Goal: Use online tool/utility: Utilize a website feature to perform a specific function

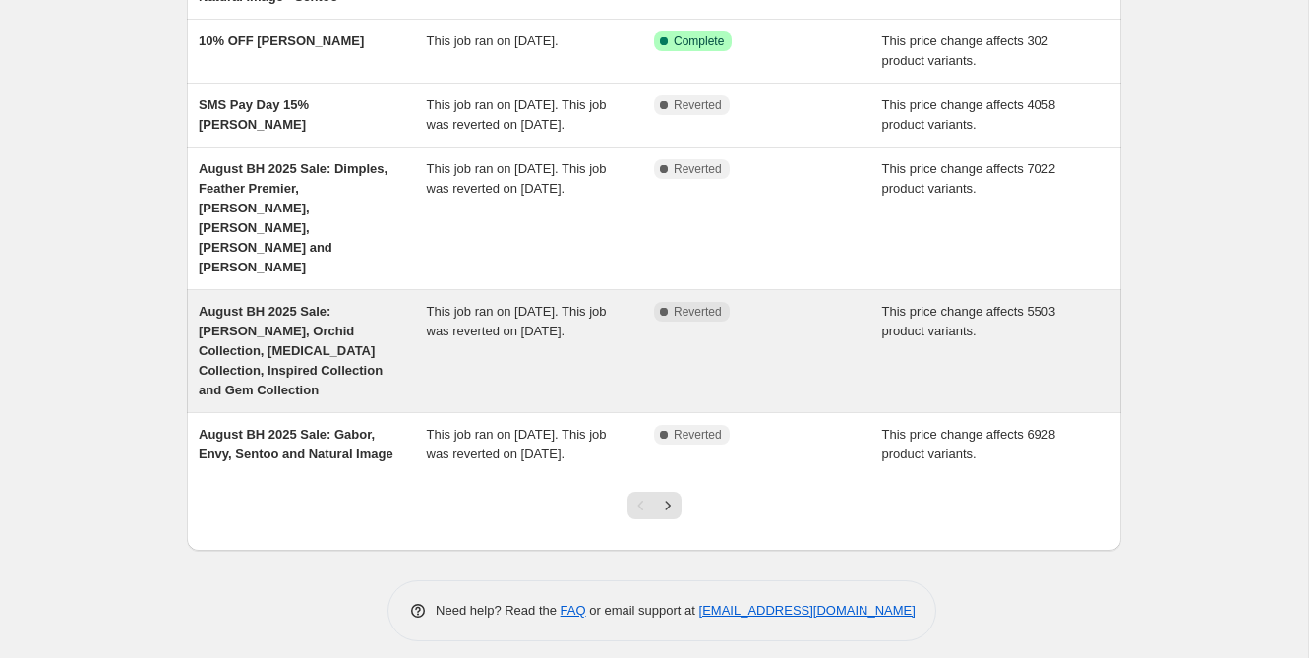
scroll to position [530, 0]
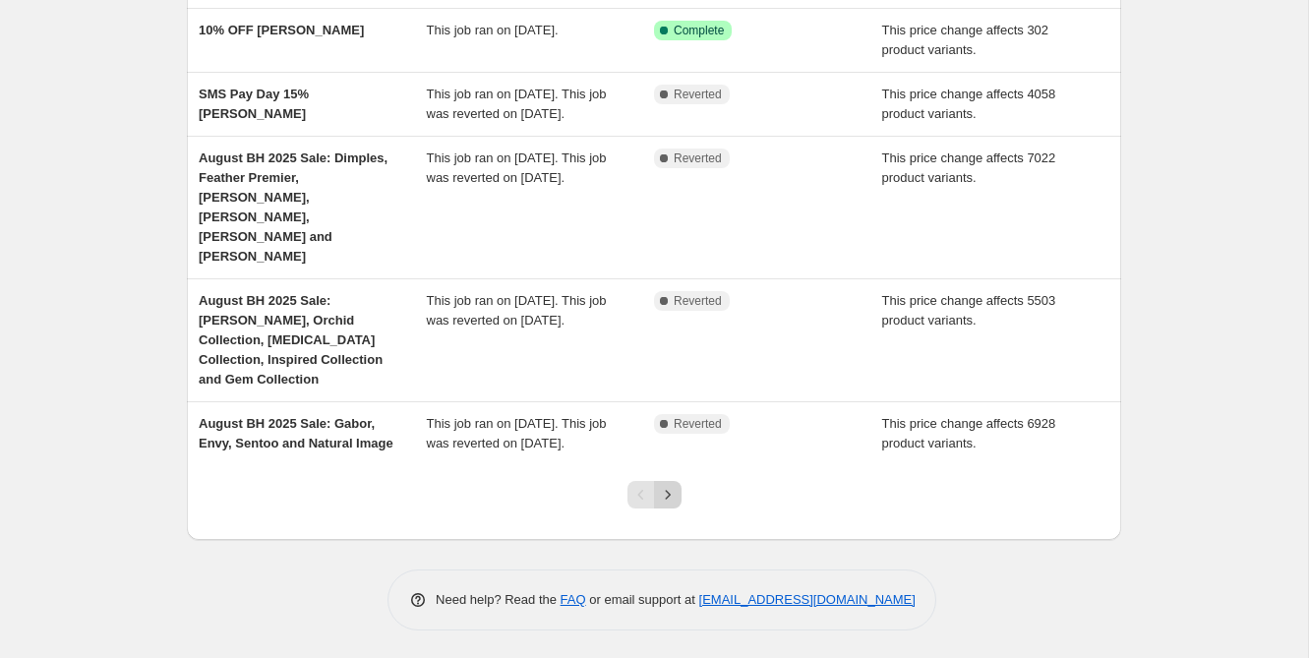
click at [669, 496] on icon "Next" at bounding box center [668, 495] width 20 height 20
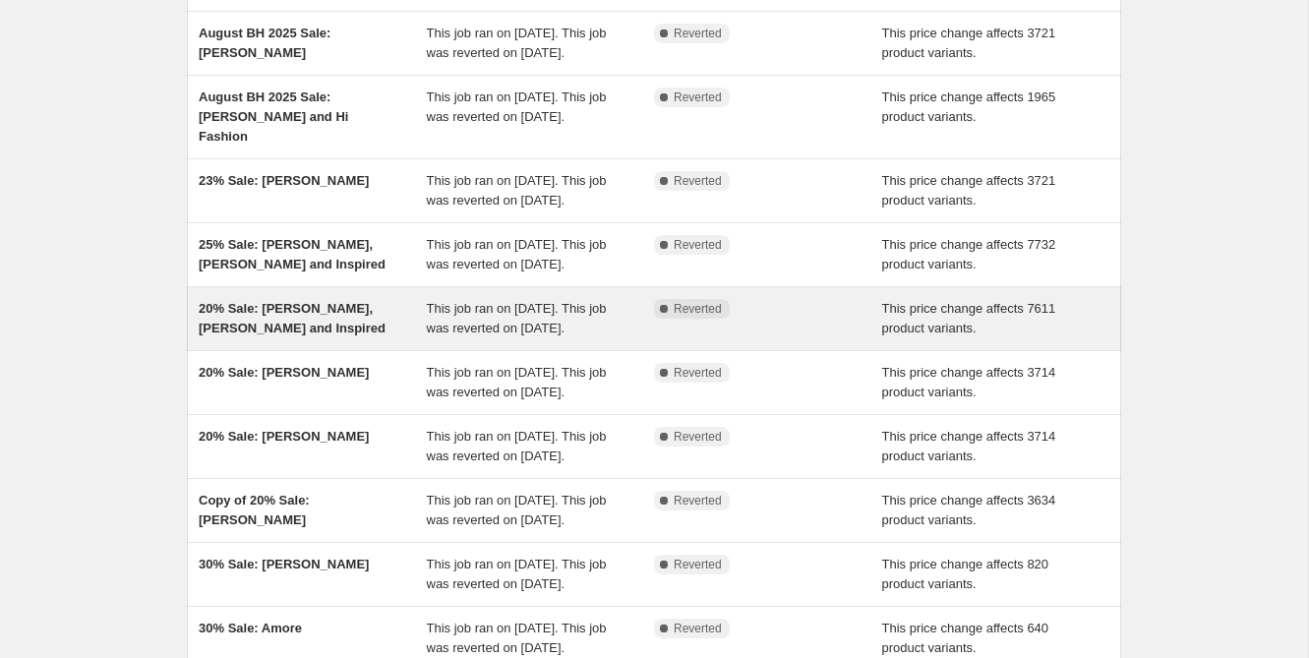
scroll to position [163, 0]
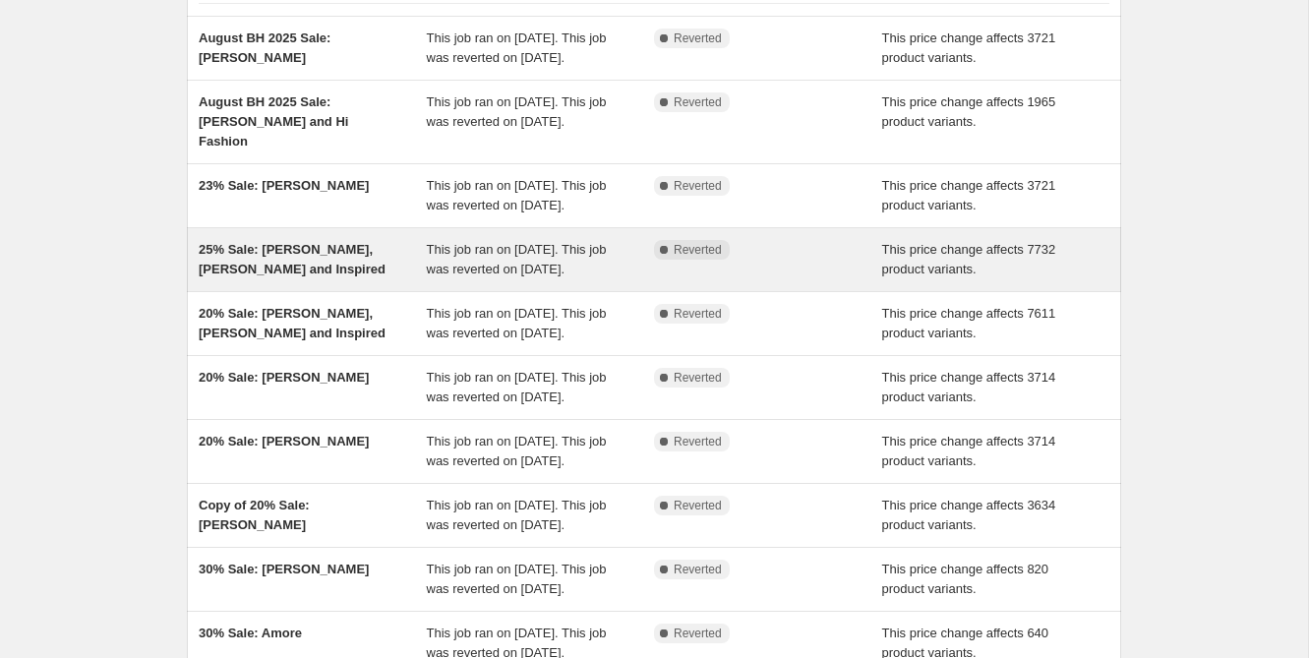
click at [241, 276] on span "25% Sale: [PERSON_NAME], [PERSON_NAME] and Inspired" at bounding box center [292, 259] width 187 height 34
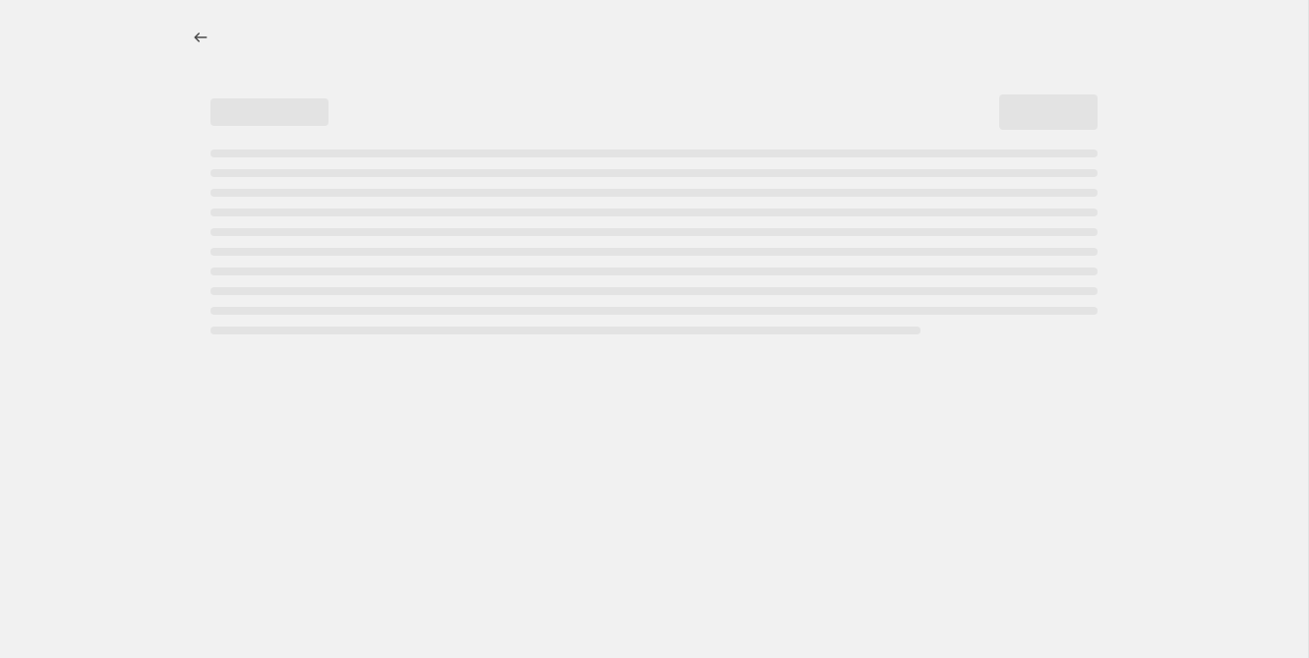
select select "pcap"
select select "no_change"
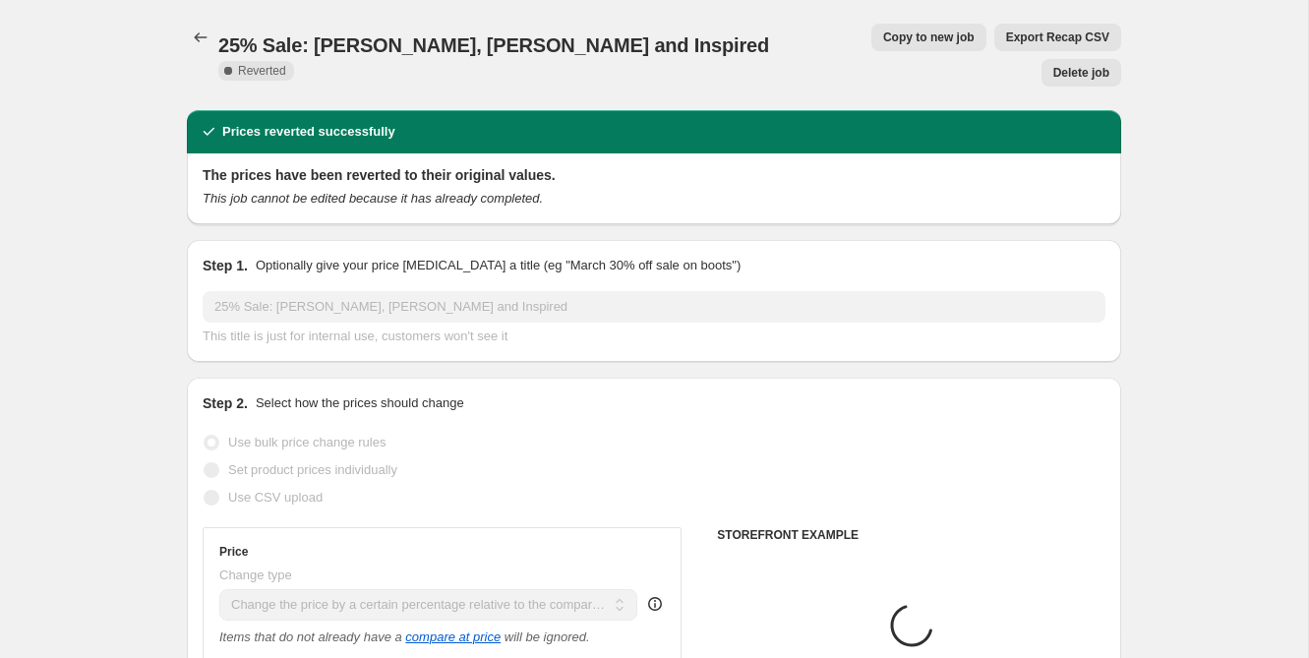
select select "collection"
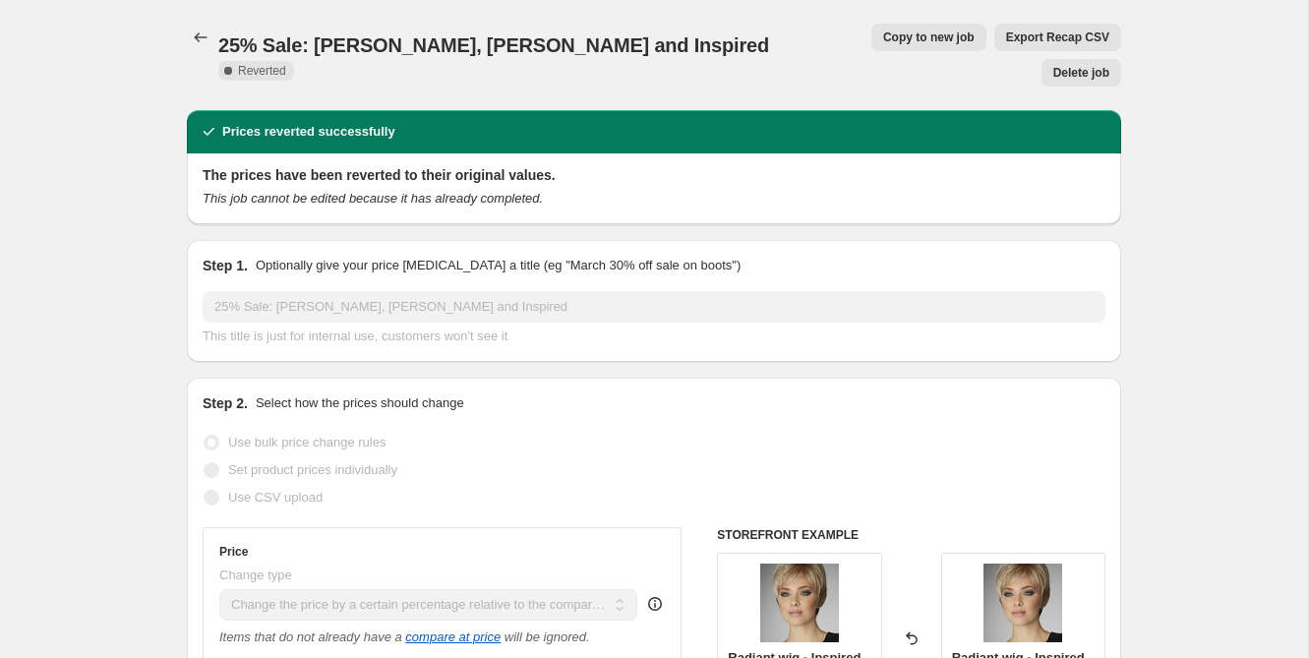
click at [883, 36] on span "Copy to new job" at bounding box center [928, 37] width 91 height 16
select select "pcap"
select select "no_change"
select select "collection"
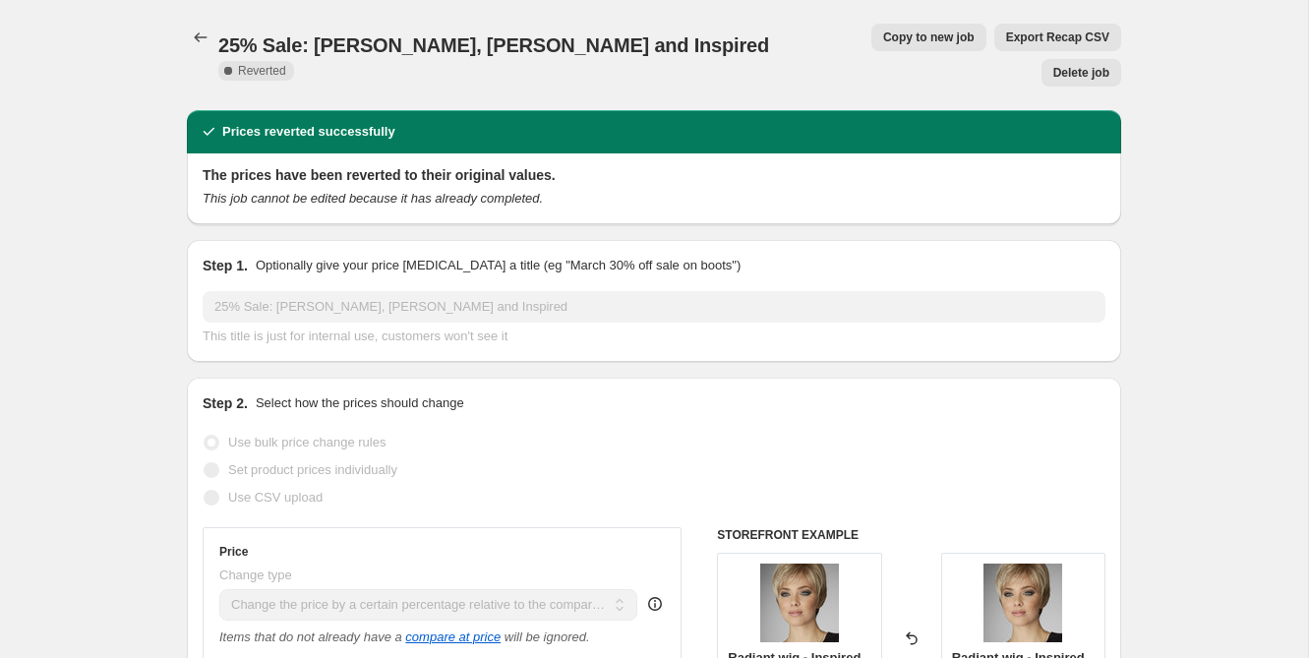
select select "collection"
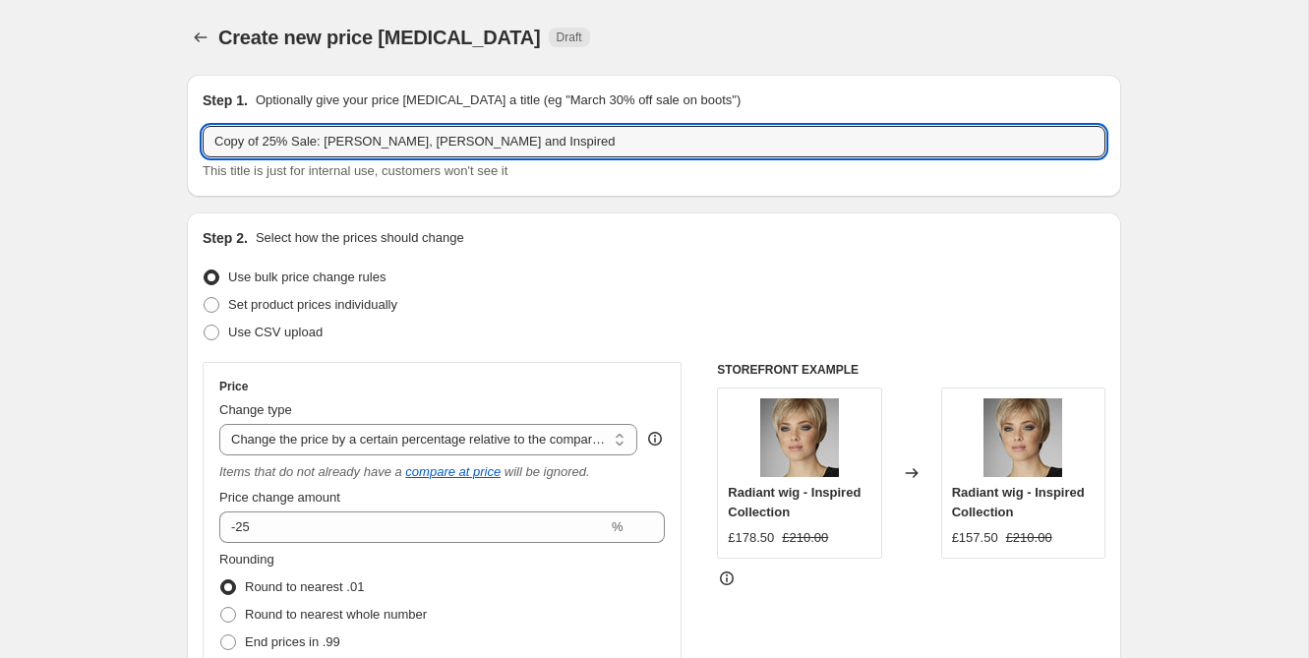
drag, startPoint x: 267, startPoint y: 140, endPoint x: 141, endPoint y: 137, distance: 126.9
click at [279, 141] on input "25% Sale: [PERSON_NAME], [PERSON_NAME] and Inspired" at bounding box center [654, 141] width 902 height 31
click at [427, 143] on input "25% OFF [PERSON_NAME], [PERSON_NAME] and Inspired" at bounding box center [654, 141] width 902 height 31
click at [476, 139] on input "25% OFF [PERSON_NAME], [PERSON_NAME], Inspired" at bounding box center [654, 141] width 902 height 31
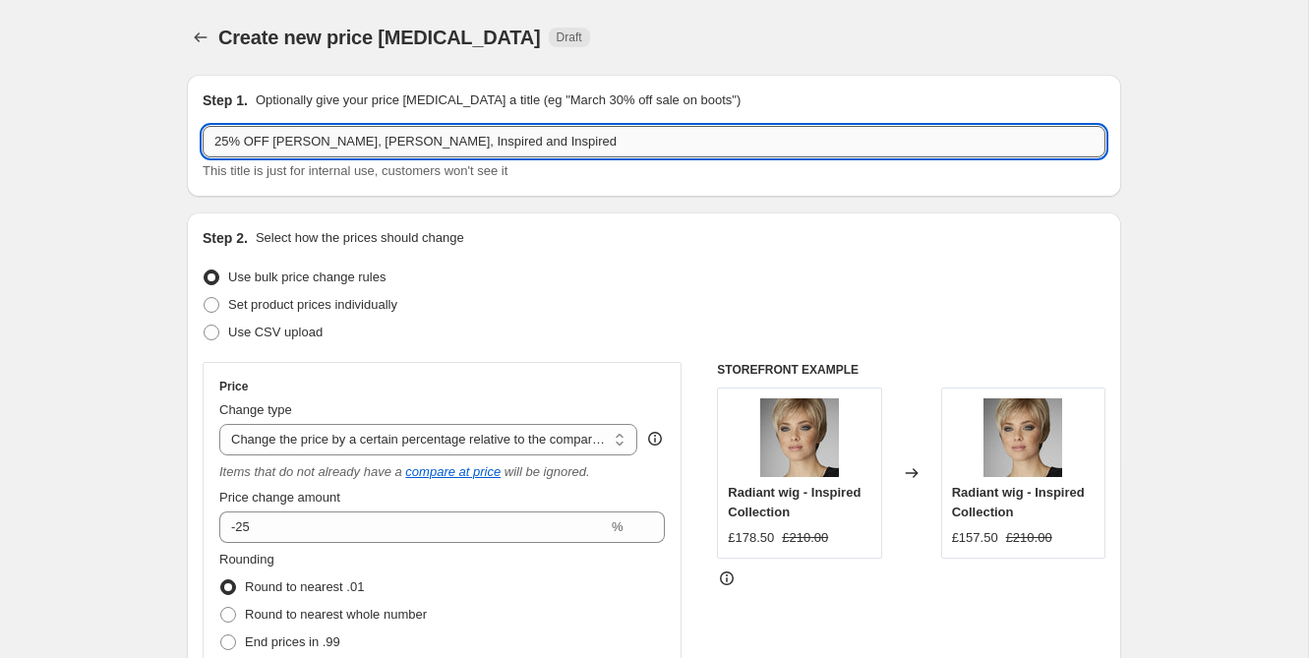
drag, startPoint x: 483, startPoint y: 139, endPoint x: 605, endPoint y: 132, distance: 122.1
click at [605, 132] on input "25% OFF [PERSON_NAME], [PERSON_NAME], Inspired and Inspired" at bounding box center [654, 141] width 902 height 31
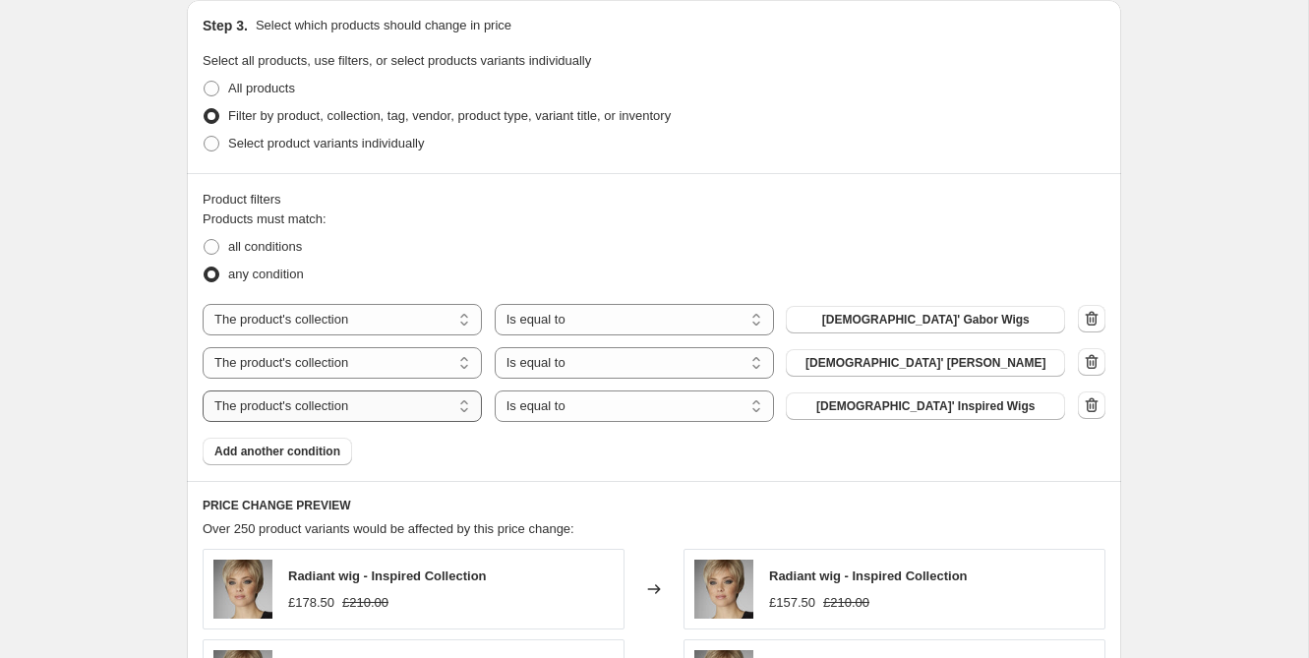
scroll to position [1081, 0]
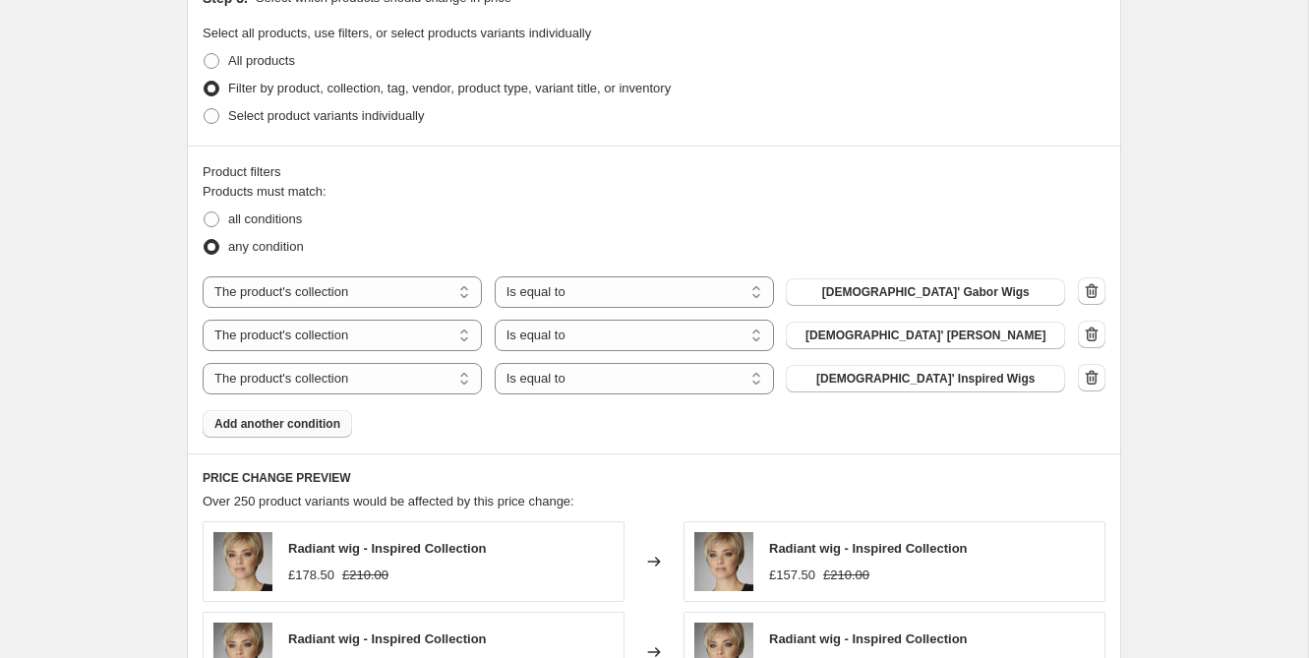
type input "25% OFF [PERSON_NAME], [PERSON_NAME], Inspired and Natural Image"
click at [294, 425] on span "Add another condition" at bounding box center [277, 424] width 126 height 16
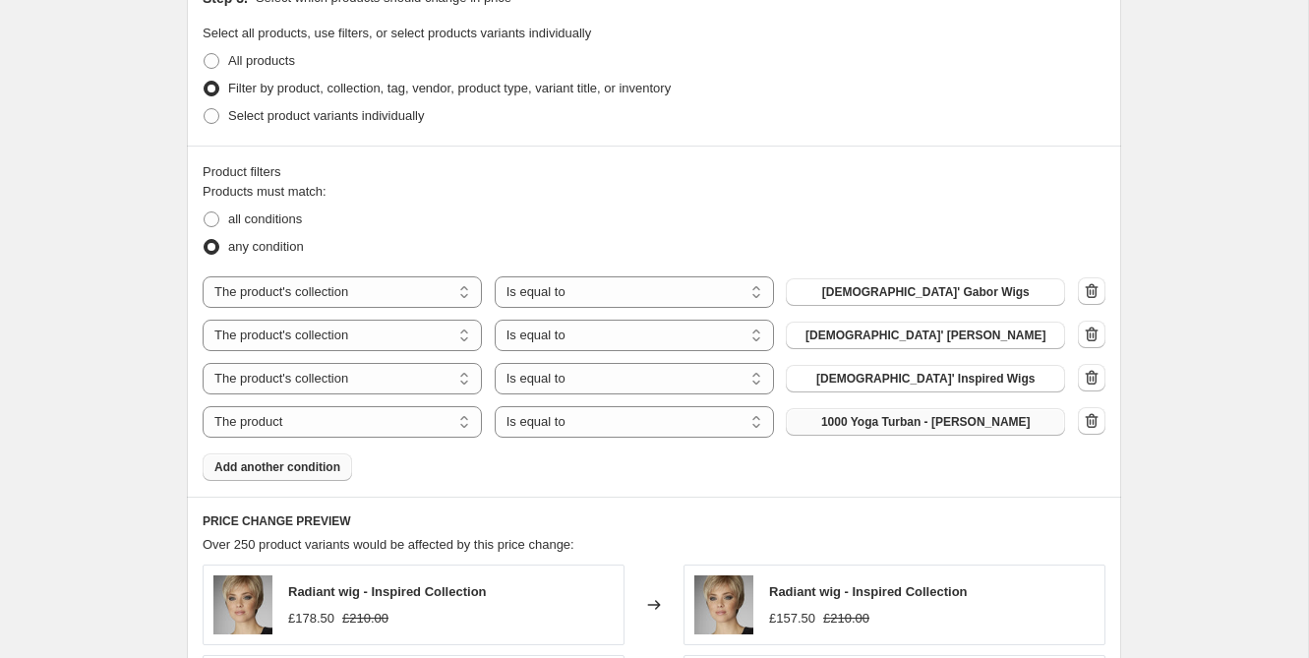
click at [850, 421] on span "1000 Yoga Turban - [PERSON_NAME]" at bounding box center [925, 422] width 209 height 16
click at [354, 420] on select "The product The product's collection The product's tag The product's vendor The…" at bounding box center [342, 421] width 279 height 31
select select "collection"
click at [913, 421] on span "Just In" at bounding box center [925, 422] width 38 height 16
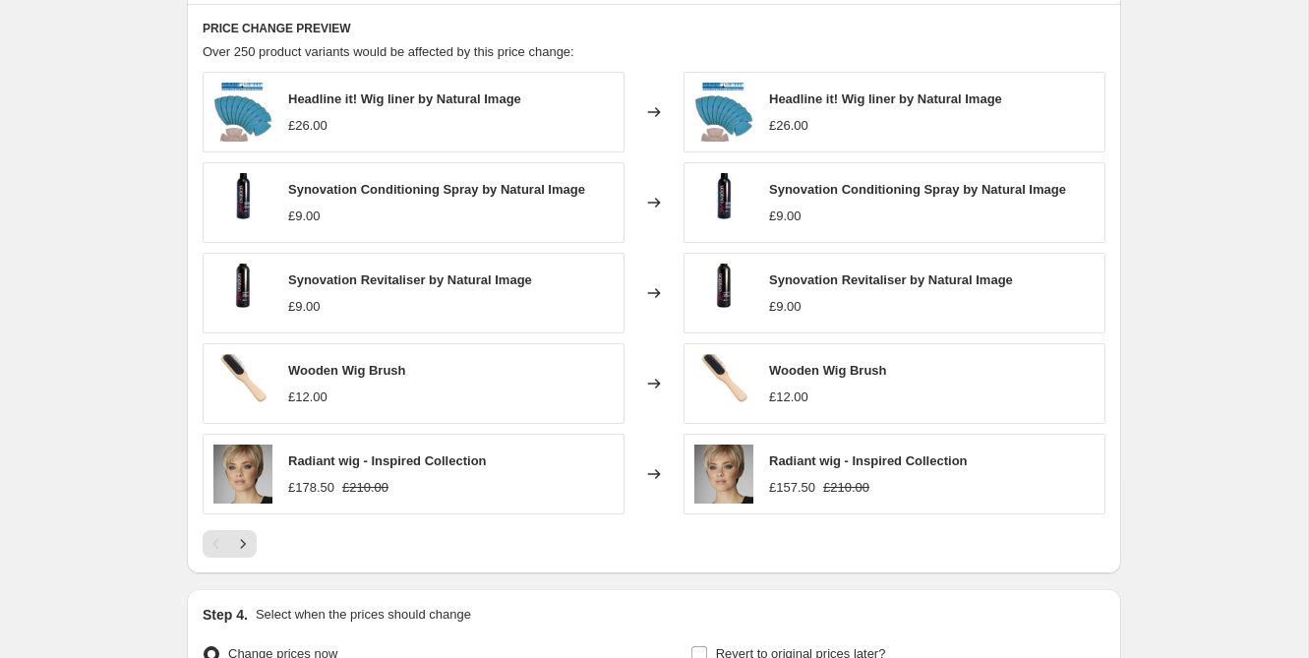
scroll to position [1792, 0]
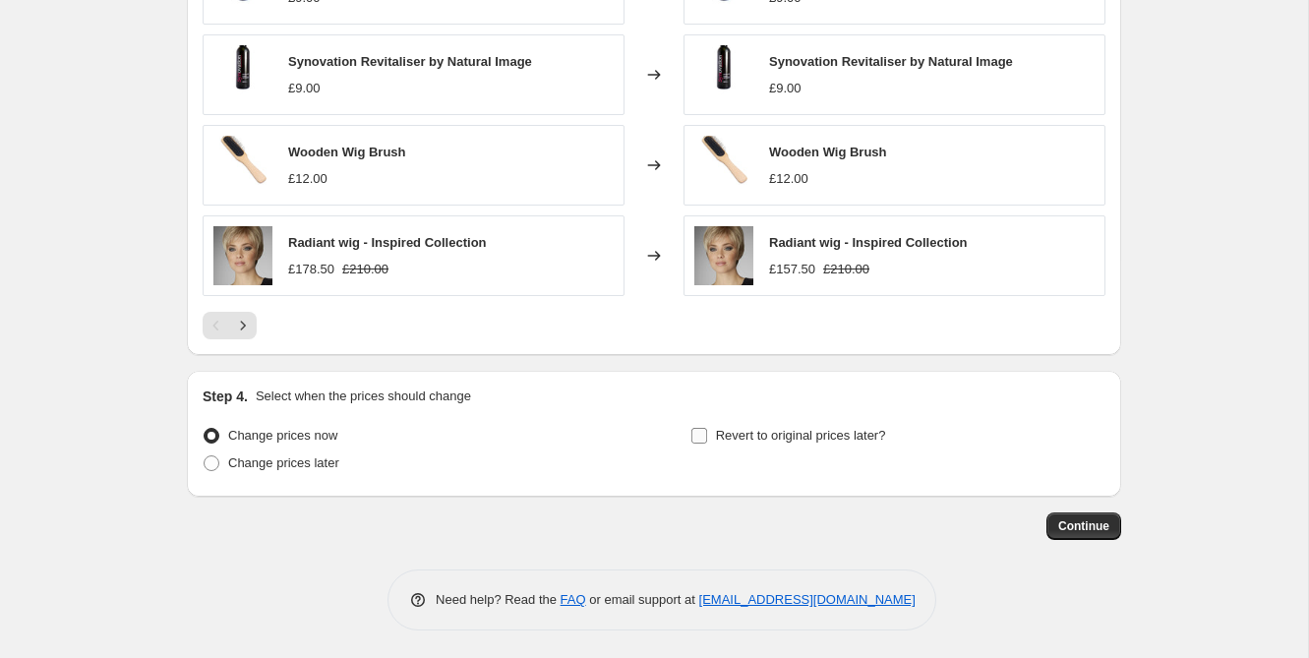
click at [704, 437] on input "Revert to original prices later?" at bounding box center [699, 436] width 16 height 16
checkbox input "true"
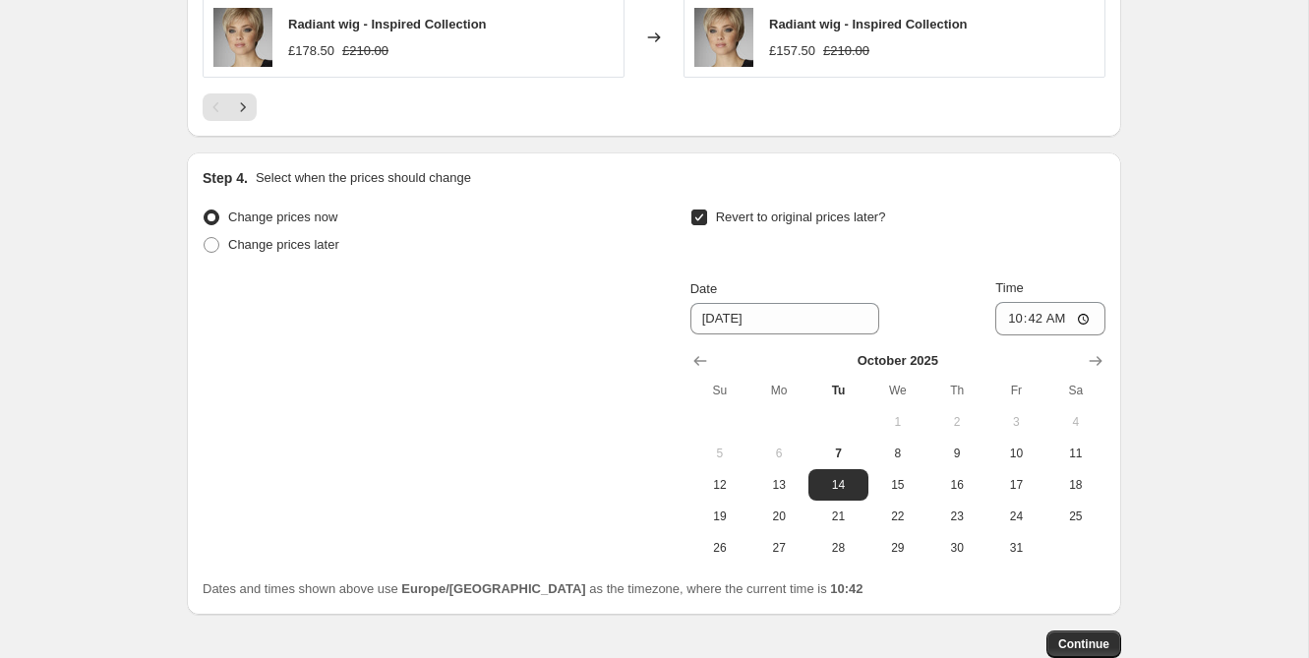
scroll to position [2012, 0]
click at [1076, 637] on span "Continue" at bounding box center [1083, 642] width 51 height 16
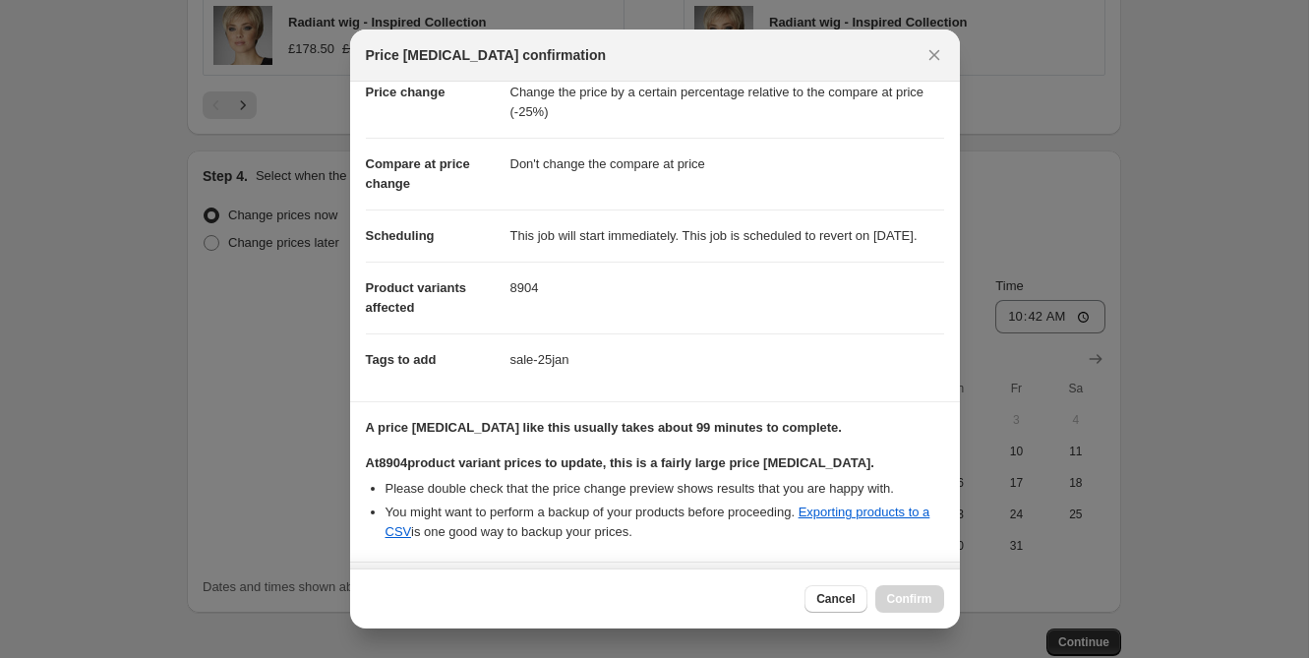
scroll to position [247, 0]
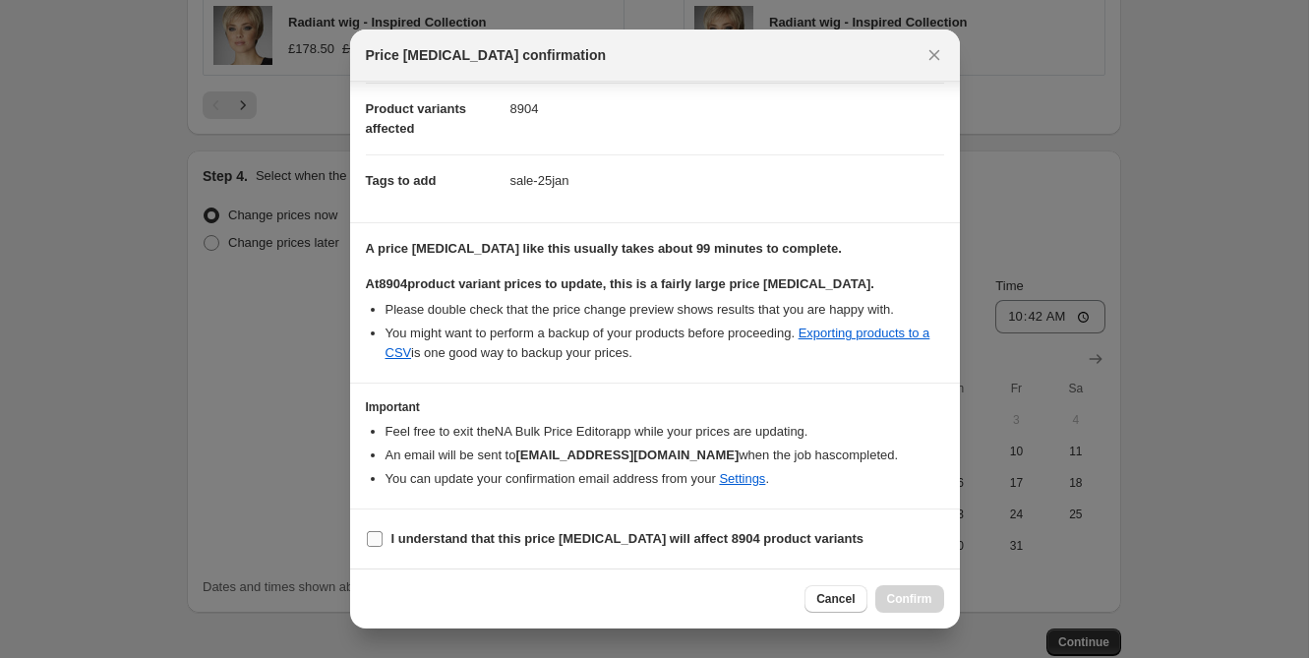
click at [378, 541] on input "I understand that this price [MEDICAL_DATA] will affect 8904 product variants" at bounding box center [375, 539] width 16 height 16
checkbox input "true"
click at [904, 597] on span "Confirm" at bounding box center [909, 599] width 45 height 16
